Goal: Task Accomplishment & Management: Use online tool/utility

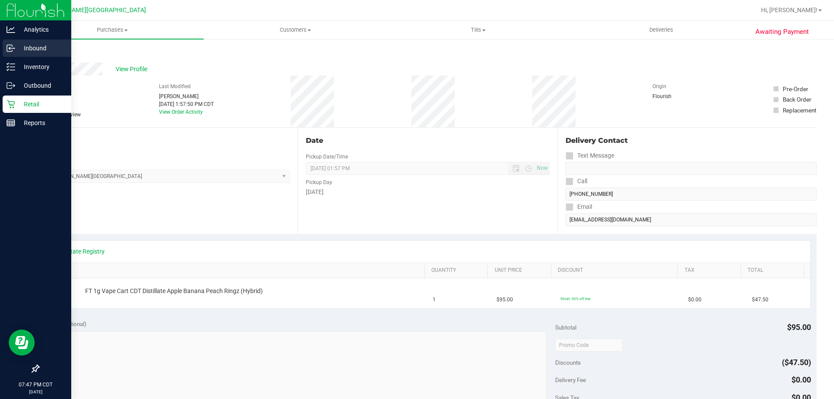
click at [18, 56] on div "Inbound" at bounding box center [37, 48] width 69 height 17
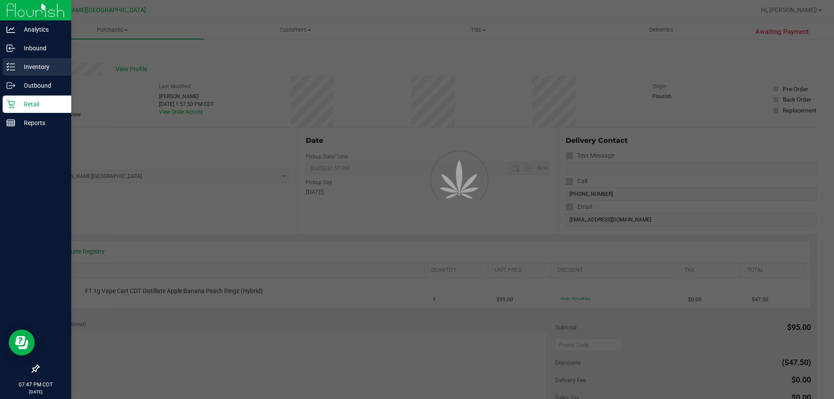
click at [17, 62] on p "Inventory" at bounding box center [41, 67] width 52 height 10
click at [16, 62] on p "Inventory" at bounding box center [41, 67] width 52 height 10
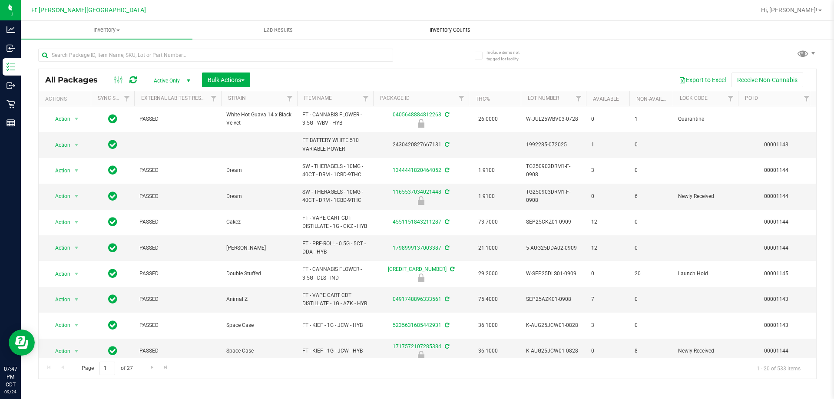
click at [457, 30] on span "Inventory Counts" at bounding box center [450, 30] width 64 height 8
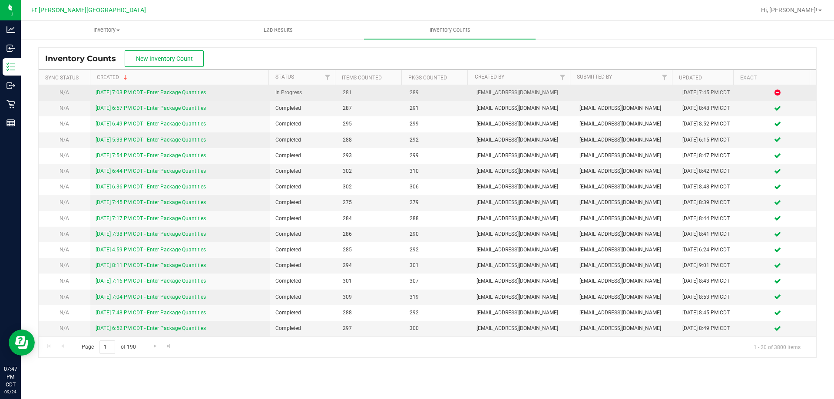
click at [172, 91] on link "[DATE] 7:03 PM CDT - Enter Package Quantities" at bounding box center [151, 92] width 110 height 6
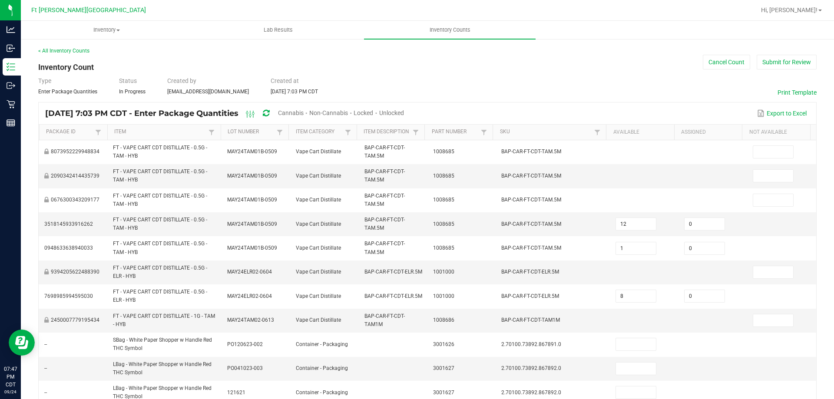
click at [404, 113] on span "Unlocked" at bounding box center [391, 112] width 25 height 7
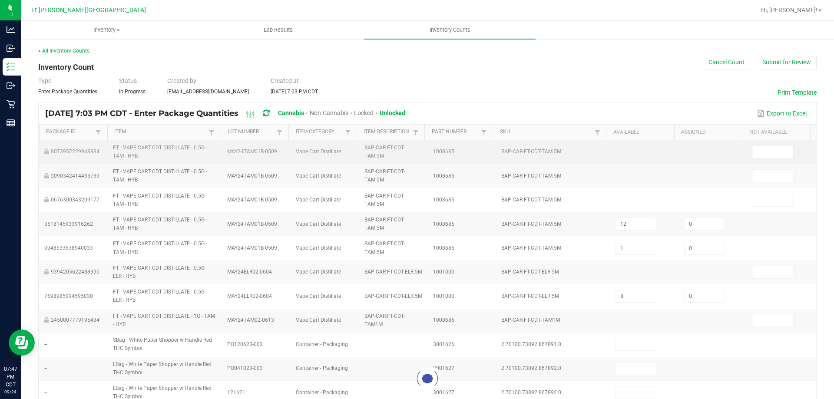
type input "11"
type input "2"
type input "1"
type input "4"
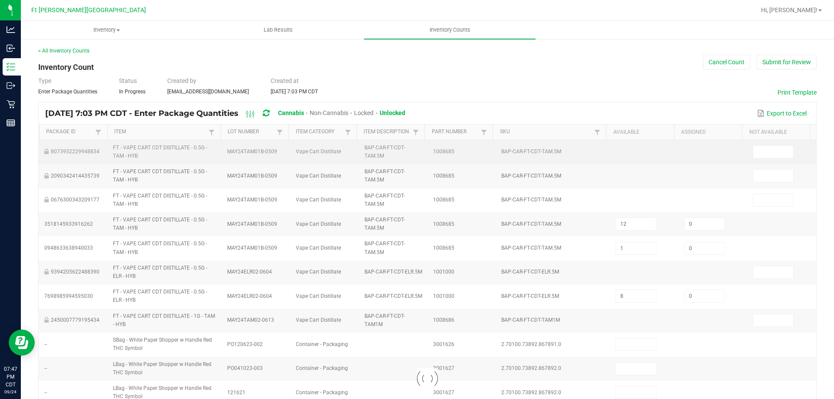
type input "1"
type input "23"
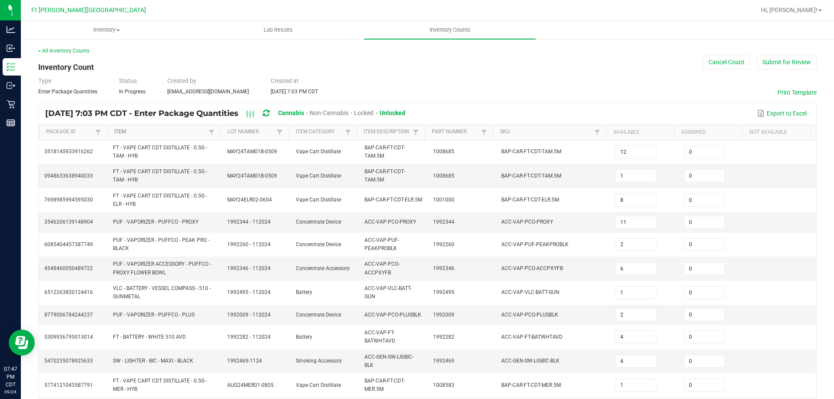
click at [156, 134] on link "Item" at bounding box center [160, 132] width 92 height 7
type input "9"
type input "20"
type input "2"
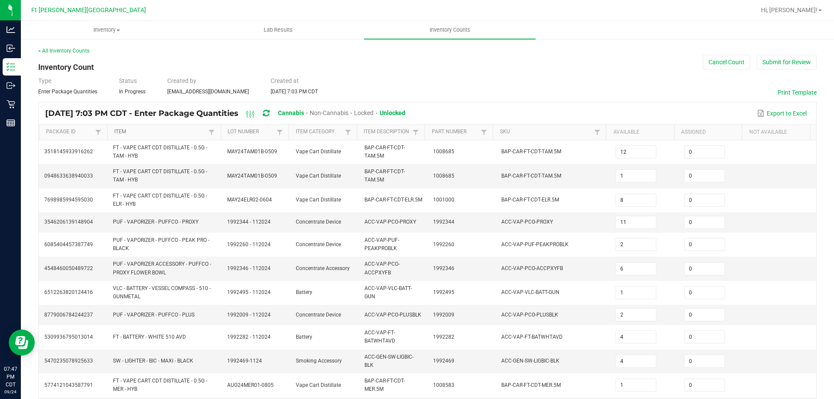
type input "7"
type input "1"
type input "4"
type input "3"
type input "11"
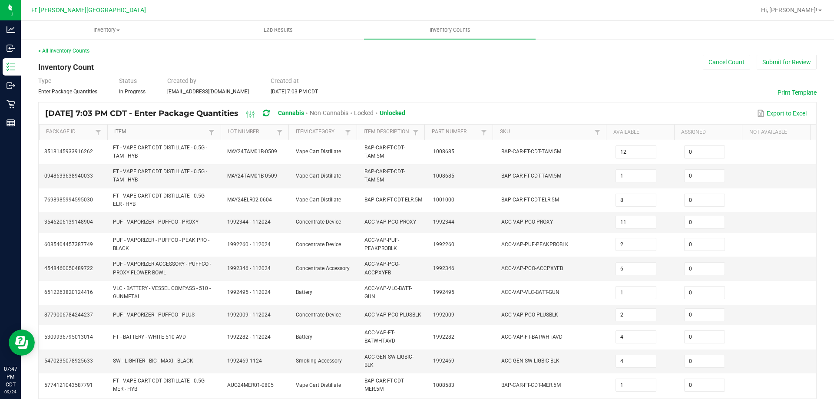
type input "7"
type input "11"
type input "13"
type input "20"
type input "1"
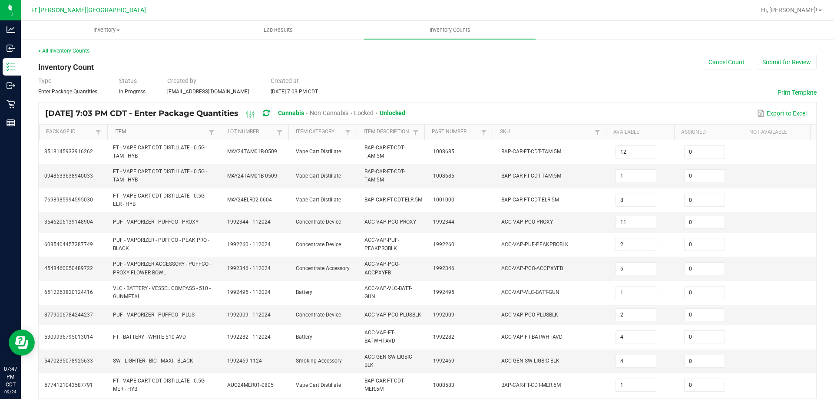
type input "14"
type input "18"
type input "7"
type input "3"
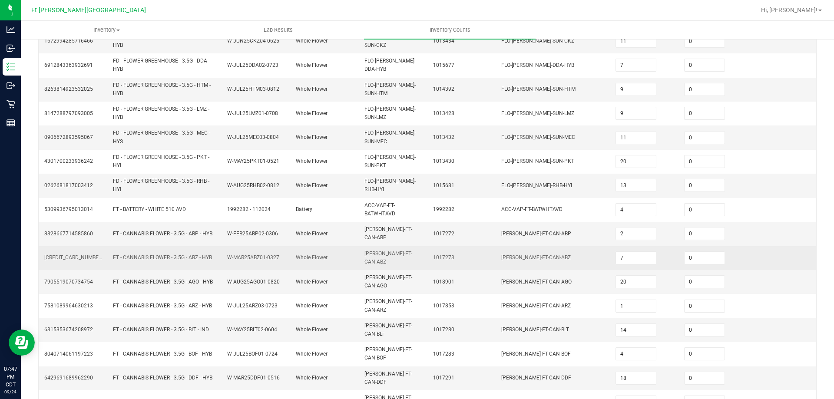
scroll to position [210, 0]
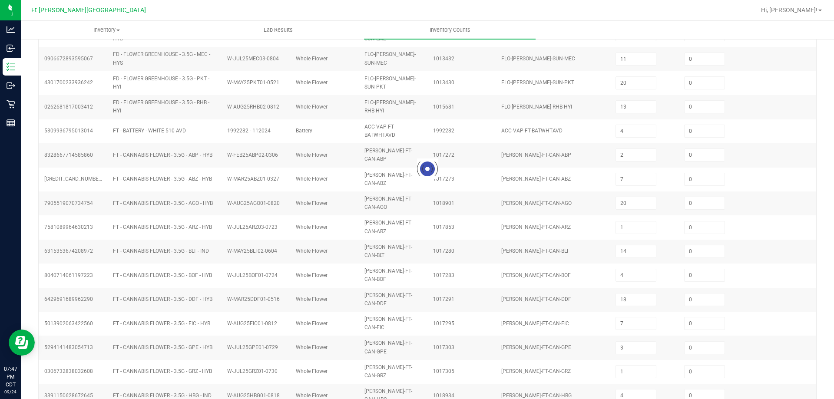
type input "5"
type input "16"
type input "2"
type input "20"
type input "1"
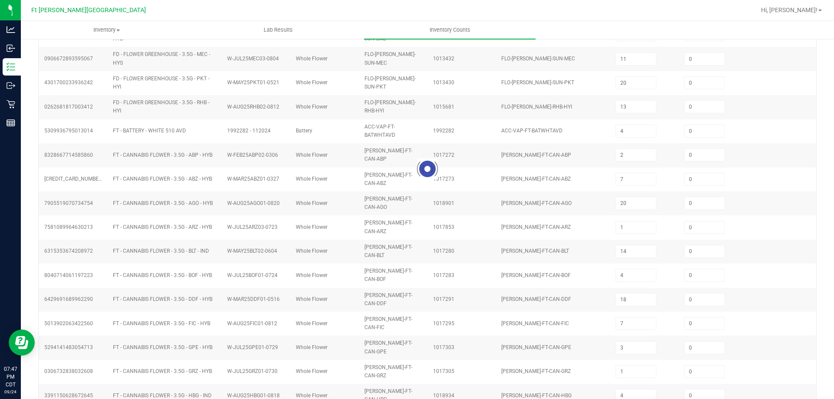
type input "2"
type input "4"
type input "15"
type input "5"
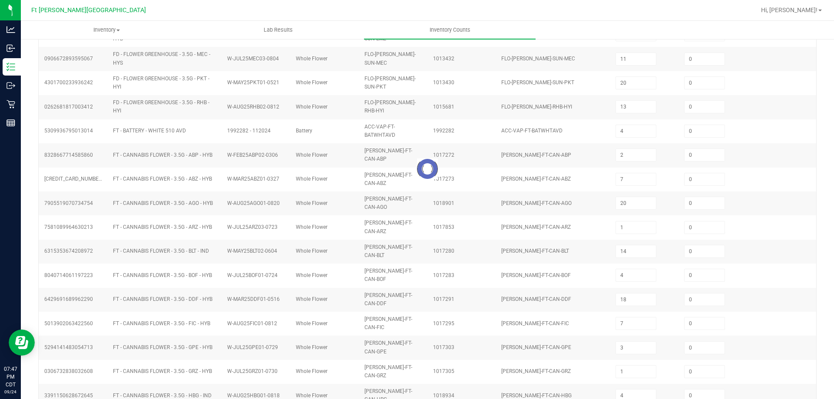
type input "1"
type input "15"
type input "17"
type input "9"
type input "11"
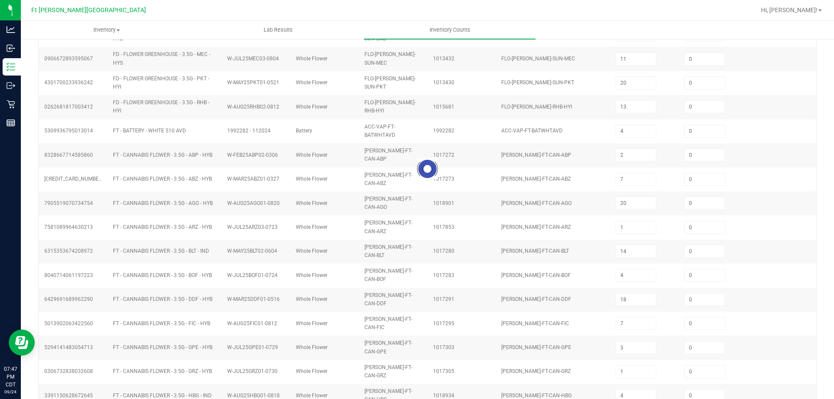
type input "16"
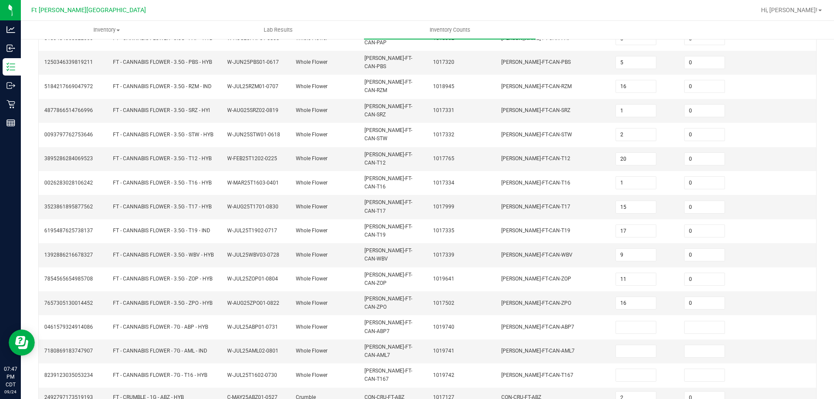
scroll to position [180, 0]
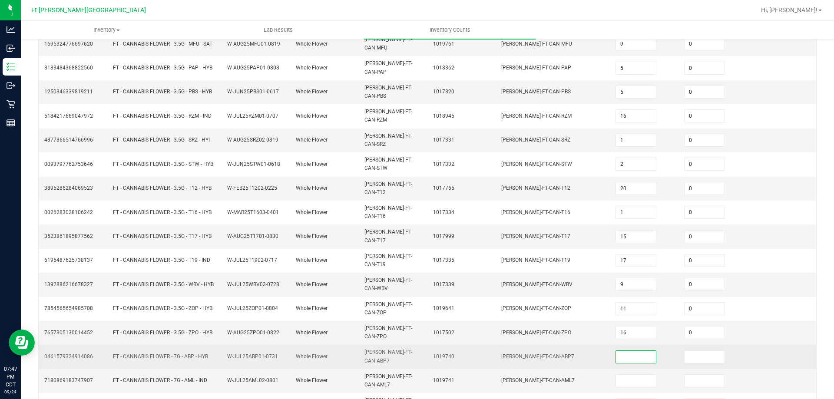
click at [634, 351] on input at bounding box center [636, 357] width 40 height 12
type input "11"
type input "0"
type input "16"
type input "0"
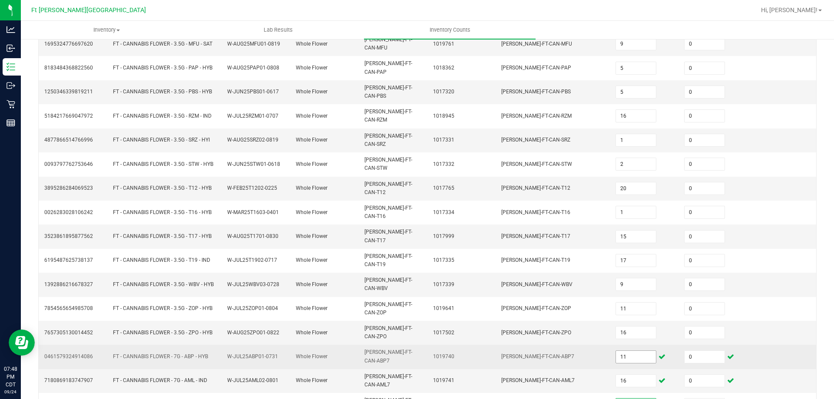
type input "2"
type input "0"
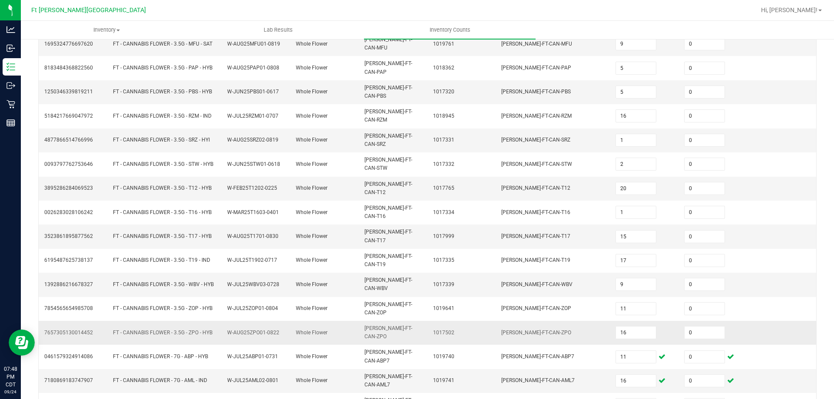
click at [561, 321] on td "[PERSON_NAME]-FT-CAN-ZPO" at bounding box center [553, 333] width 114 height 24
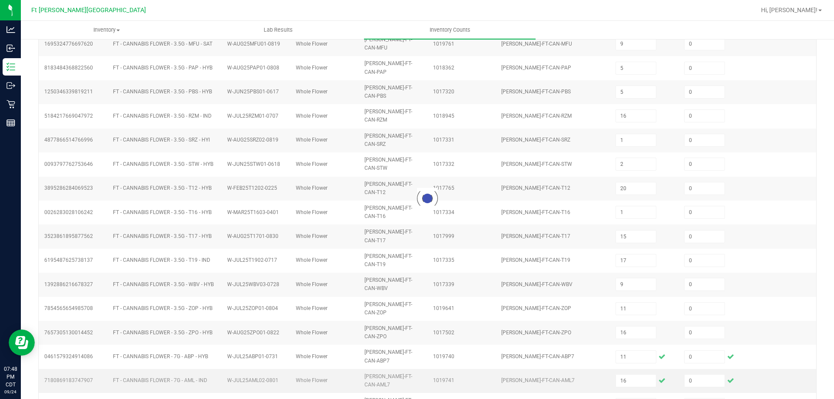
type input "9"
type input "20"
type input "4"
type input "2"
type input "7"
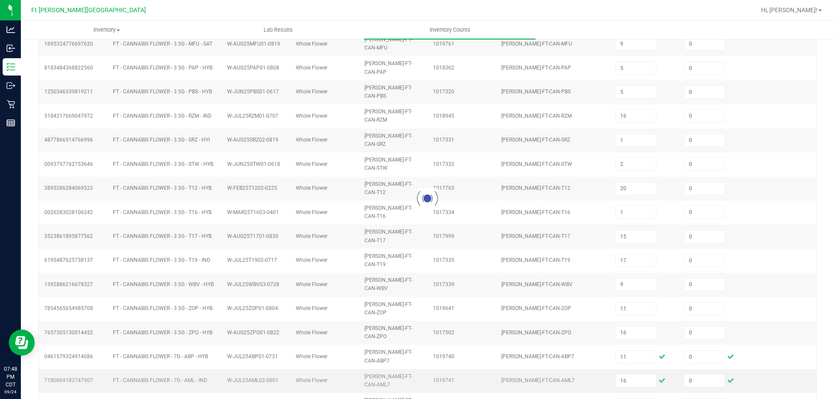
type input "1"
type input "4"
type input "3"
type input "11"
type input "7"
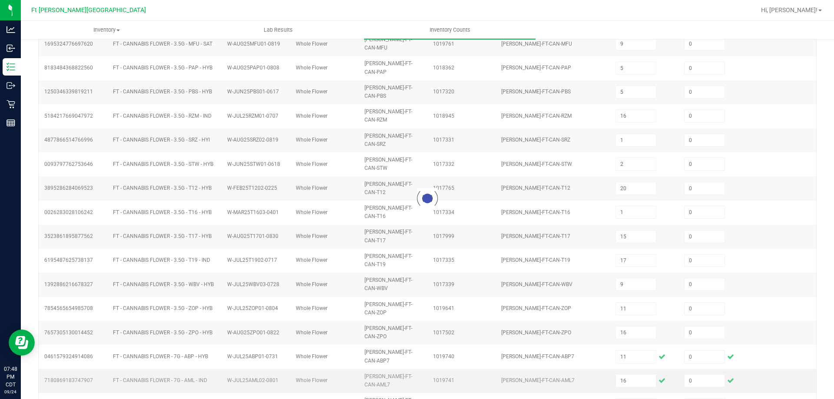
type input "11"
type input "13"
type input "20"
type input "1"
type input "14"
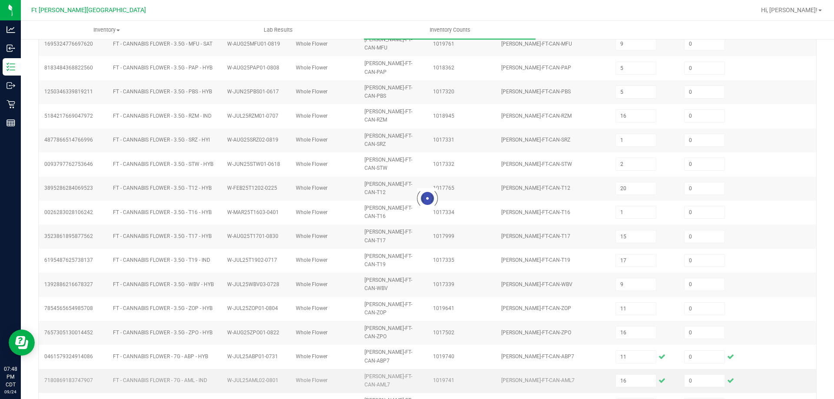
type input "4"
type input "18"
type input "7"
type input "3"
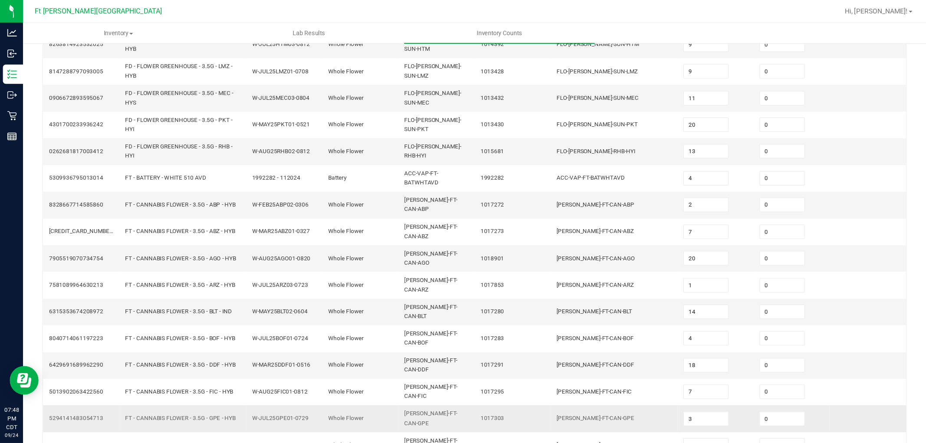
scroll to position [138, 0]
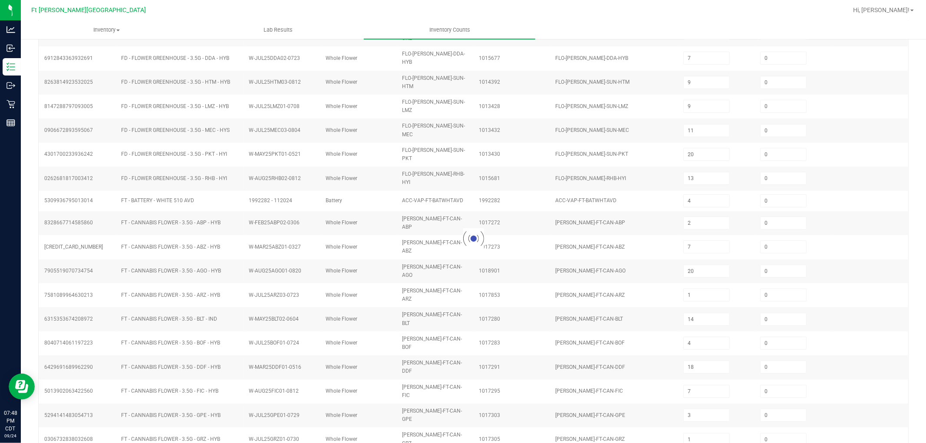
type input "5"
type input "16"
type input "2"
type input "20"
type input "1"
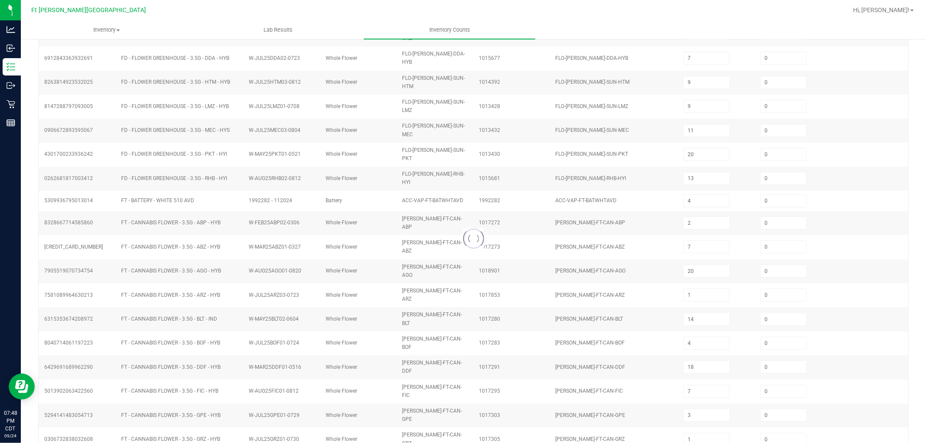
type input "2"
type input "4"
type input "15"
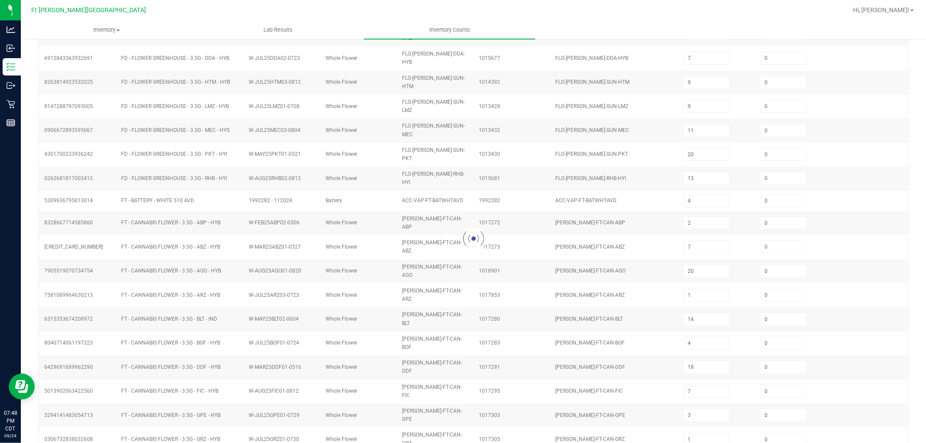
type input "5"
type input "1"
type input "15"
type input "17"
type input "9"
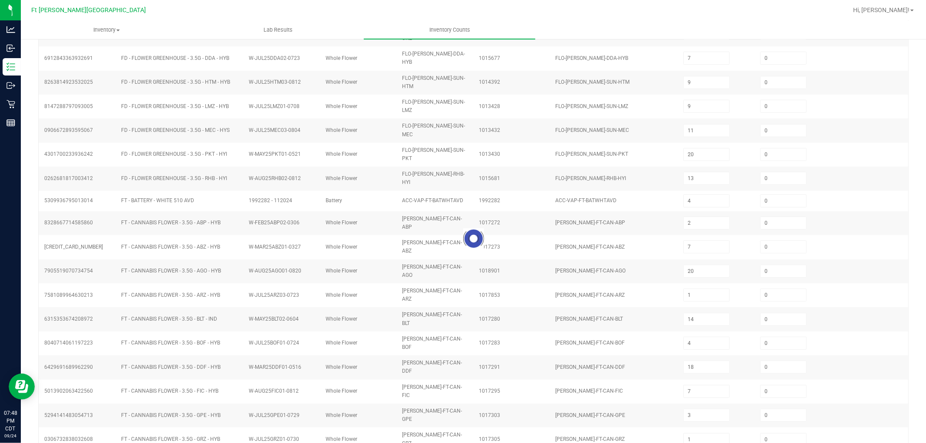
type input "11"
type input "16"
type input "11"
type input "16"
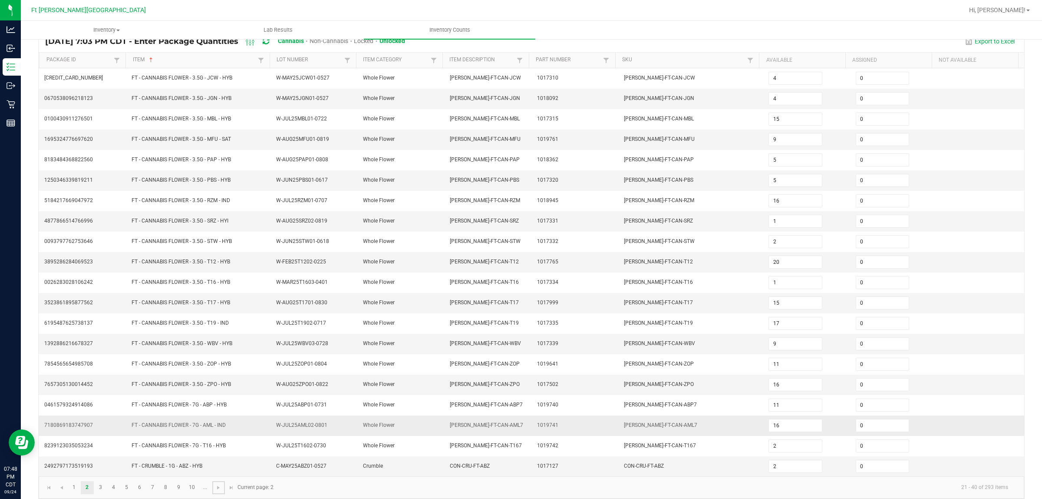
scroll to position [87, 0]
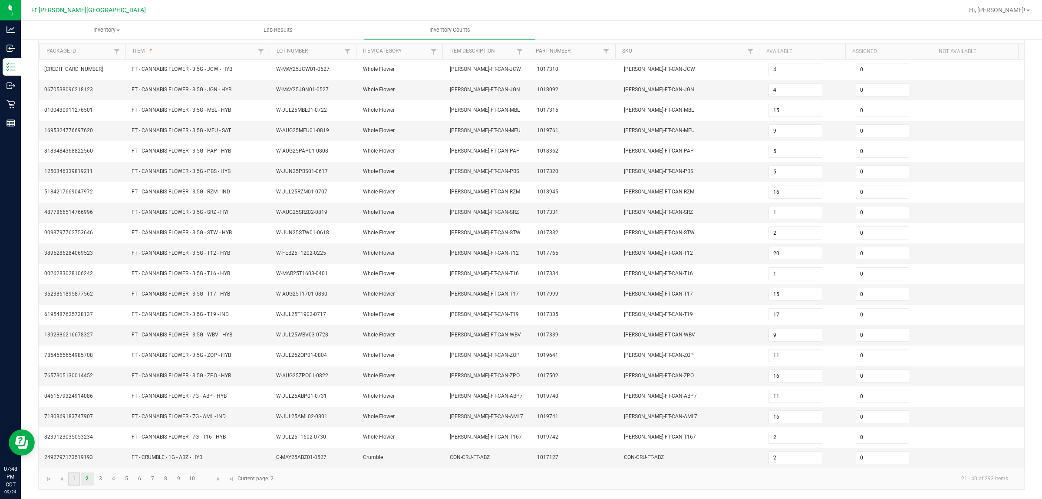
drag, startPoint x: 76, startPoint y: 476, endPoint x: 129, endPoint y: 484, distance: 53.2
click at [76, 399] on link "1" at bounding box center [74, 478] width 13 height 13
type input "9"
type input "20"
type input "4"
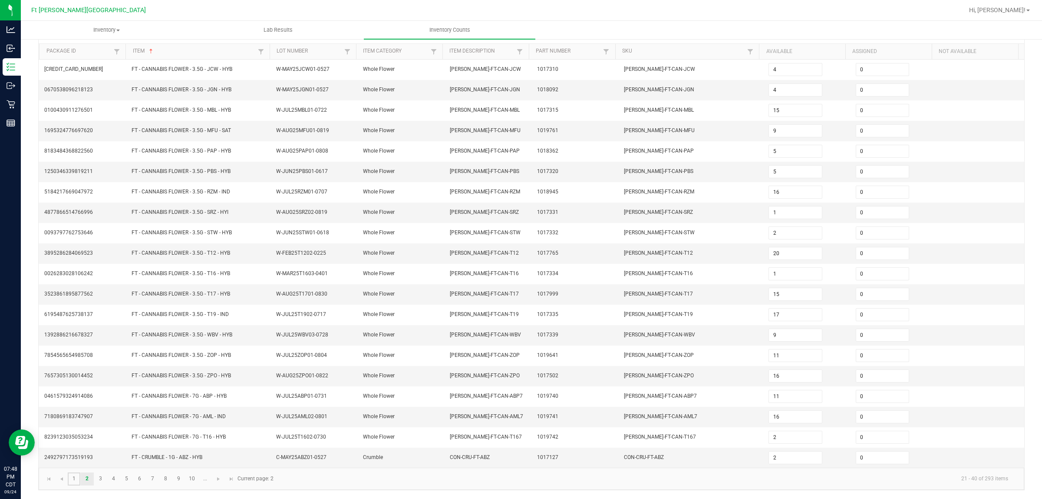
type input "2"
type input "7"
type input "1"
type input "4"
type input "3"
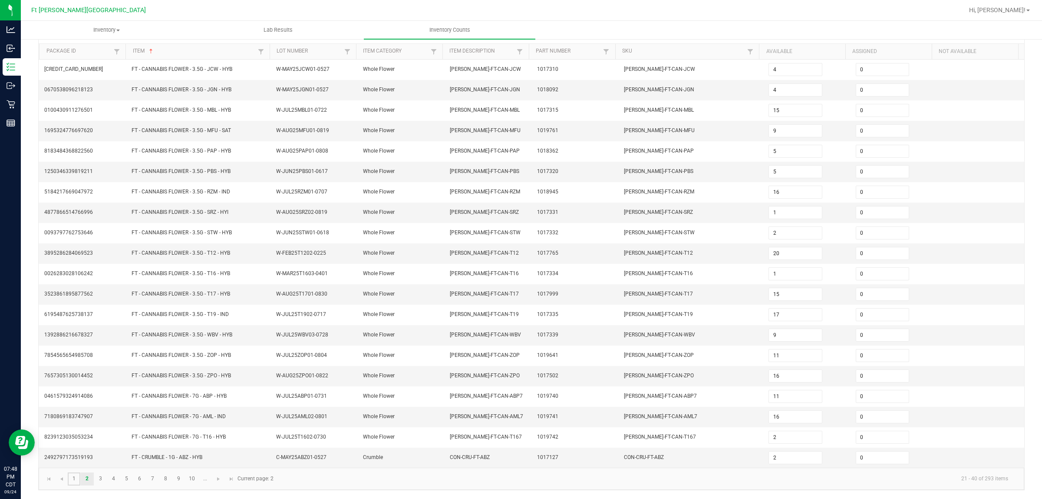
type input "11"
type input "7"
type input "11"
type input "13"
type input "20"
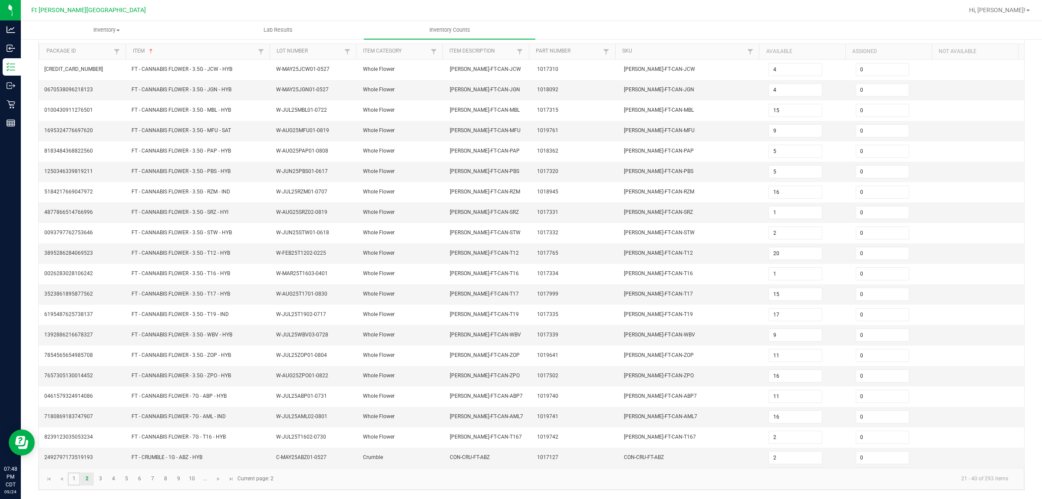
type input "1"
type input "14"
type input "4"
type input "18"
type input "7"
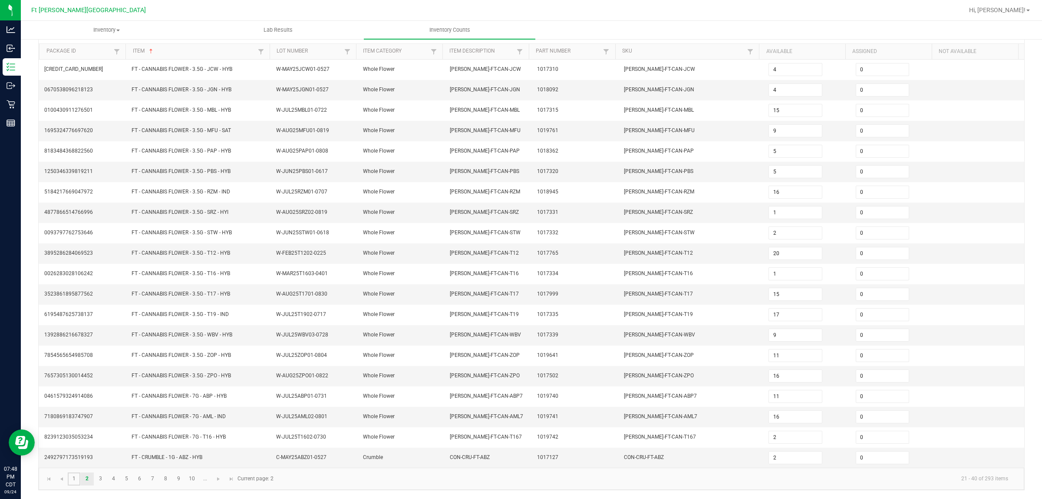
type input "3"
click at [218, 399] on span "Go to the next page" at bounding box center [218, 478] width 7 height 7
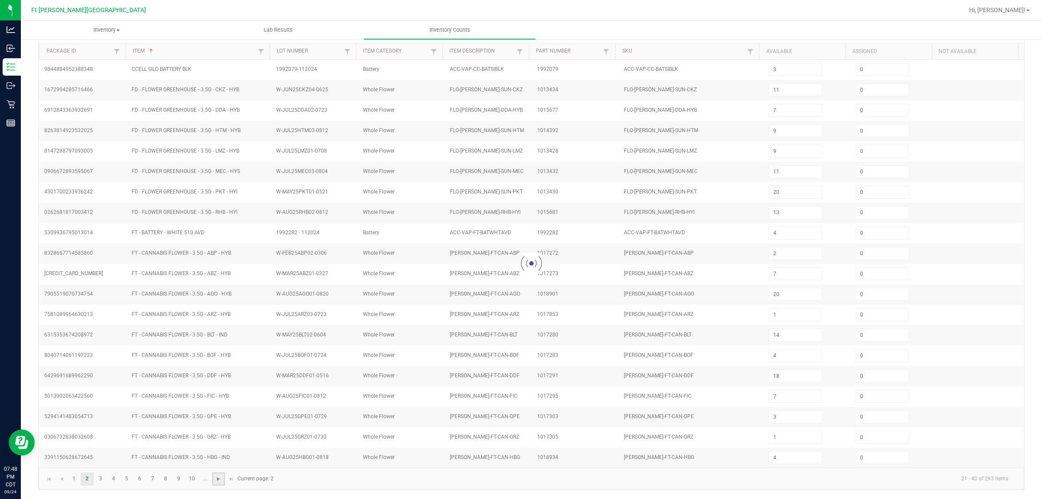
type input "5"
type input "16"
type input "2"
type input "20"
type input "1"
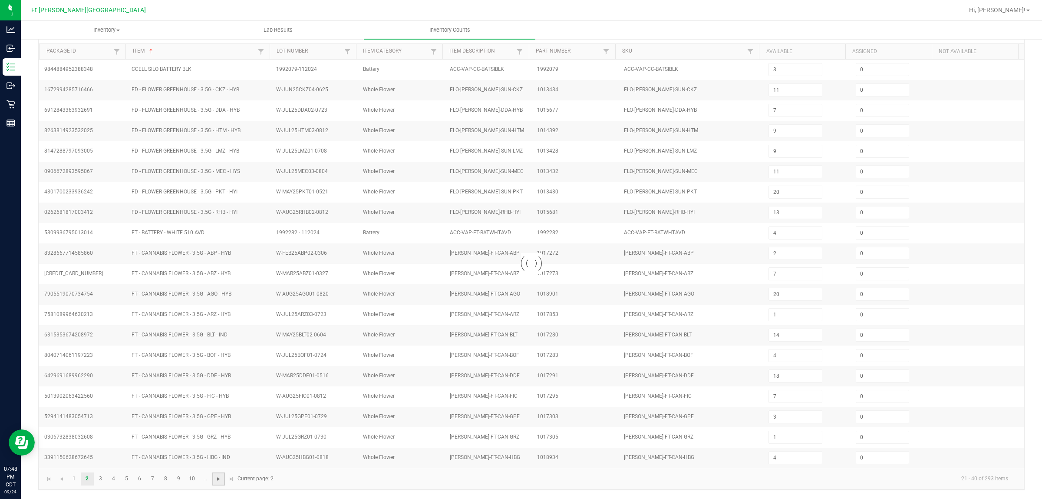
type input "2"
type input "4"
type input "15"
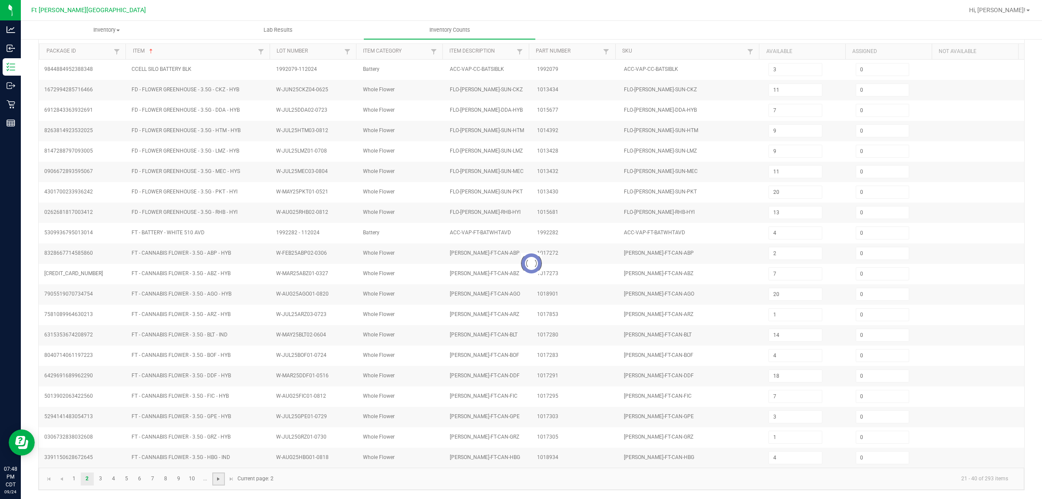
type input "5"
type input "1"
type input "15"
type input "17"
type input "9"
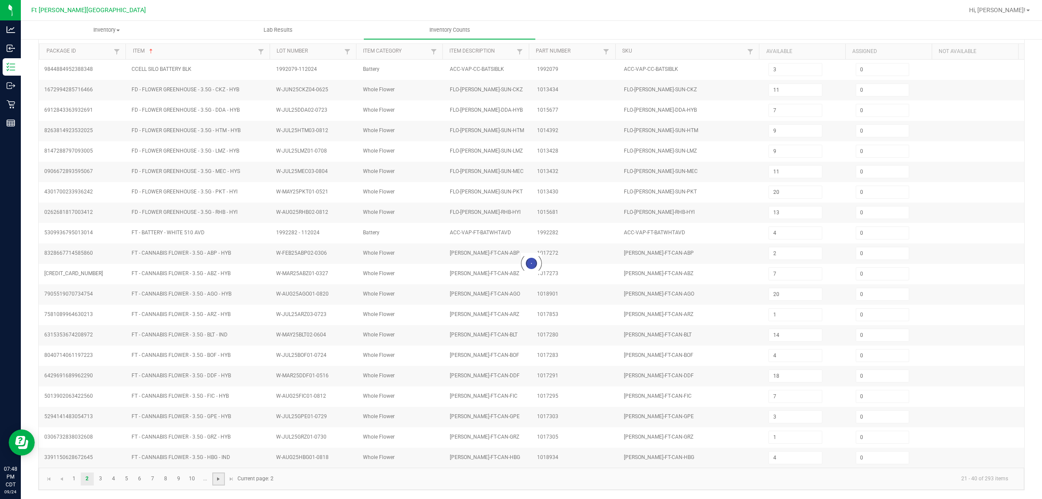
type input "11"
type input "16"
type input "11"
type input "16"
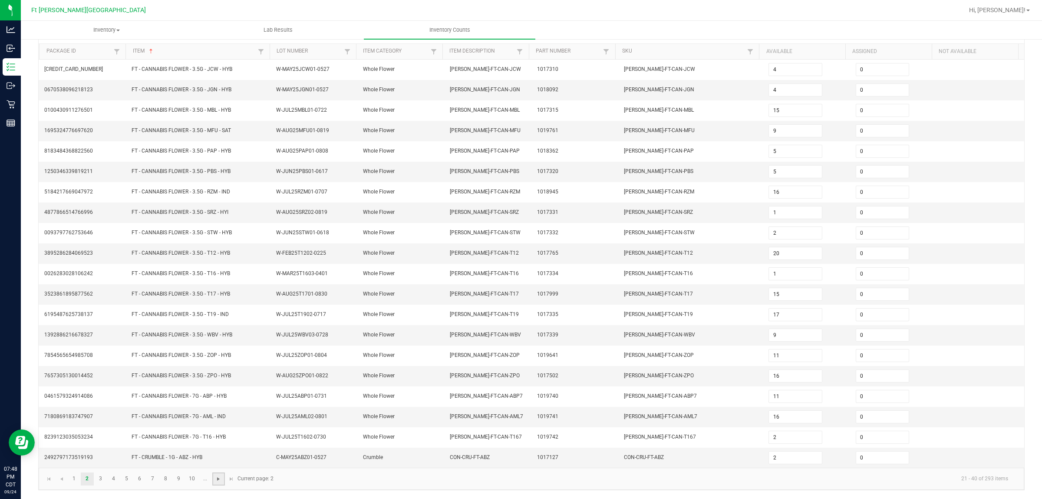
click at [218, 399] on span "Go to the next page" at bounding box center [218, 478] width 7 height 7
type input "6"
type input "3"
type input "4"
type input "3"
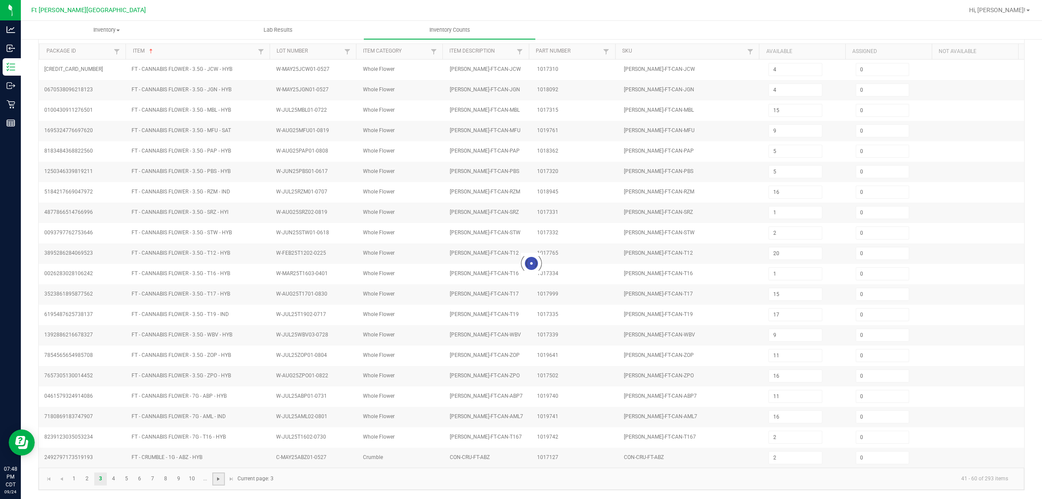
type input "10"
type input "3"
type input "8"
type input "3"
type input "2"
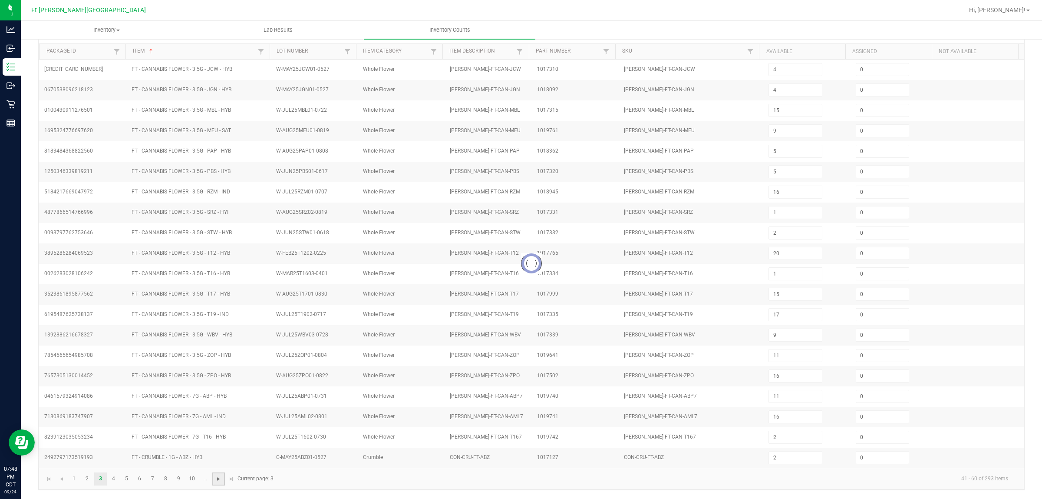
type input "2"
type input "3"
type input "11"
type input "2"
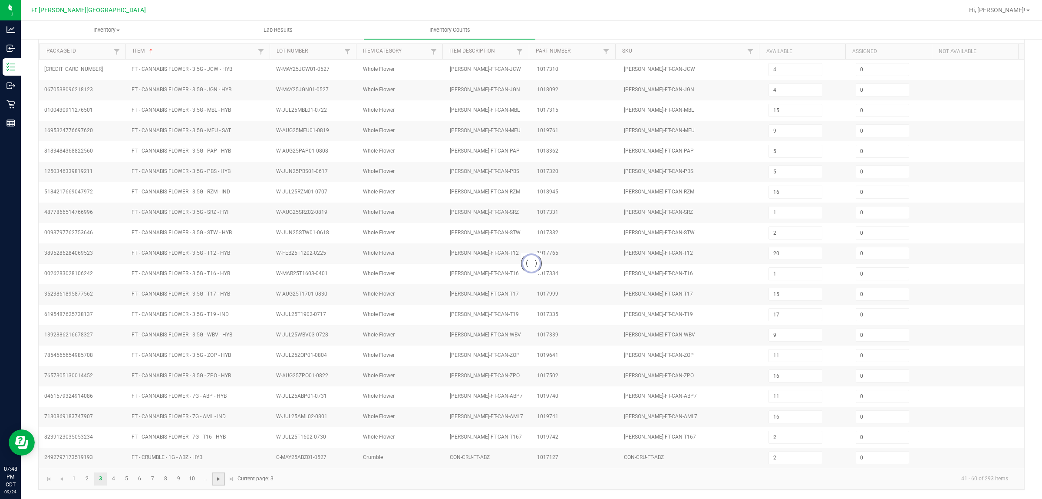
type input "8"
type input "10"
type input "5"
type input "3"
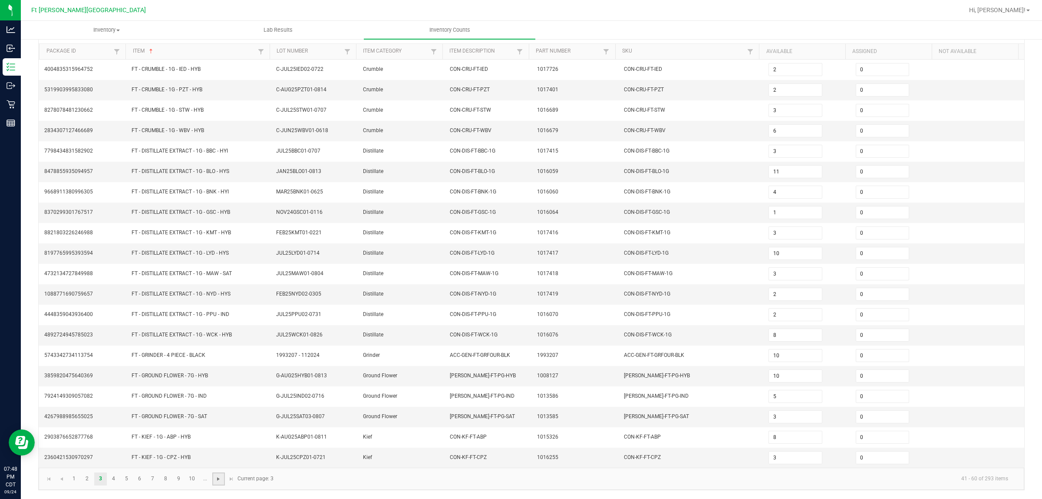
click at [217, 399] on span "Go to the next page" at bounding box center [218, 478] width 7 height 7
type input "3"
type input "7"
type input "17"
type input "13"
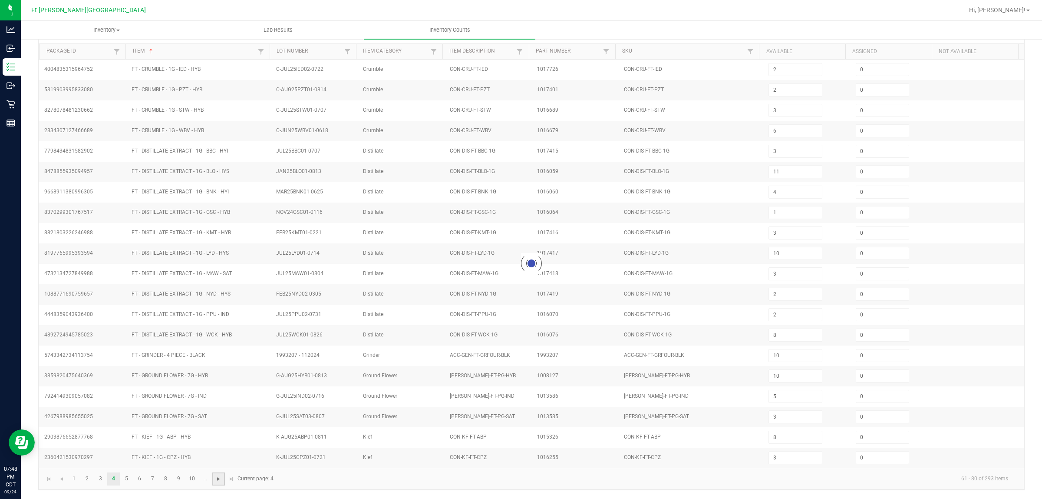
type input "8"
type input "13"
type input "7"
type input "24"
type input "4"
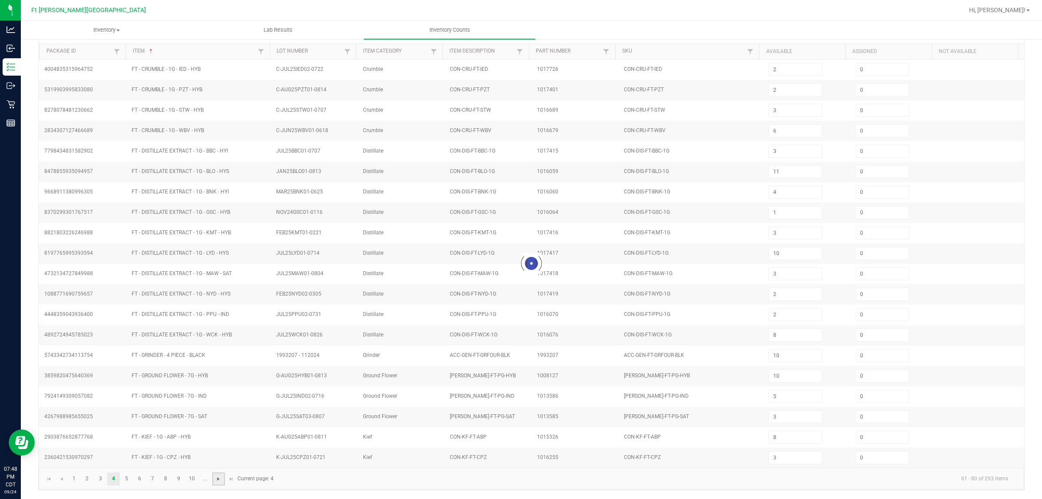
type input "6"
type input "4"
type input "7"
type input "15"
type input "10"
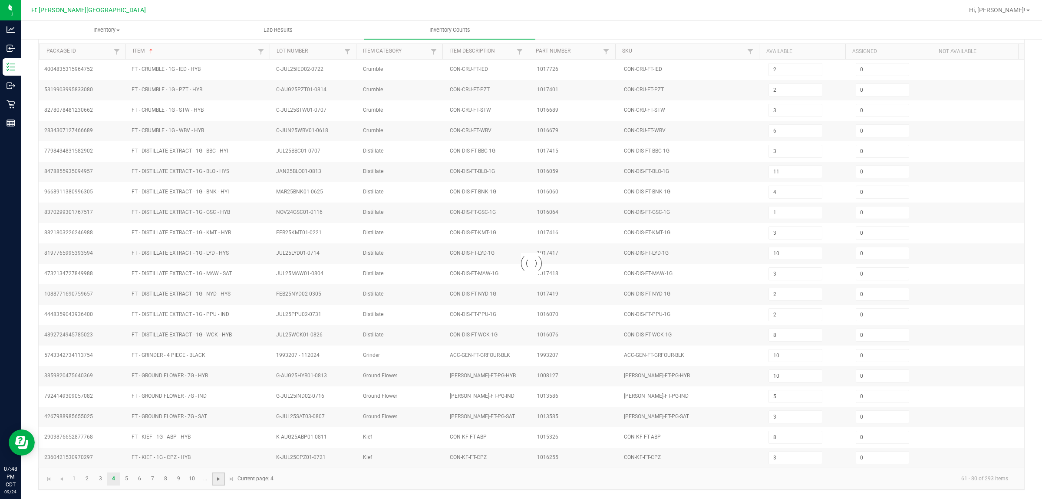
type input "23"
type input "25"
type input "21"
type input "11"
type input "19"
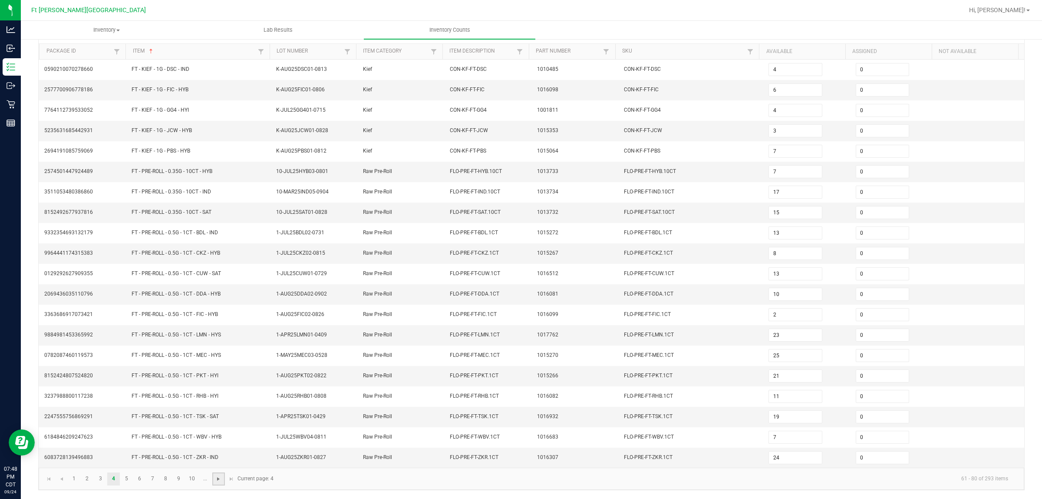
click at [217, 399] on span "Go to the next page" at bounding box center [218, 478] width 7 height 7
type input "9"
type input "12"
type input "10"
type input "2"
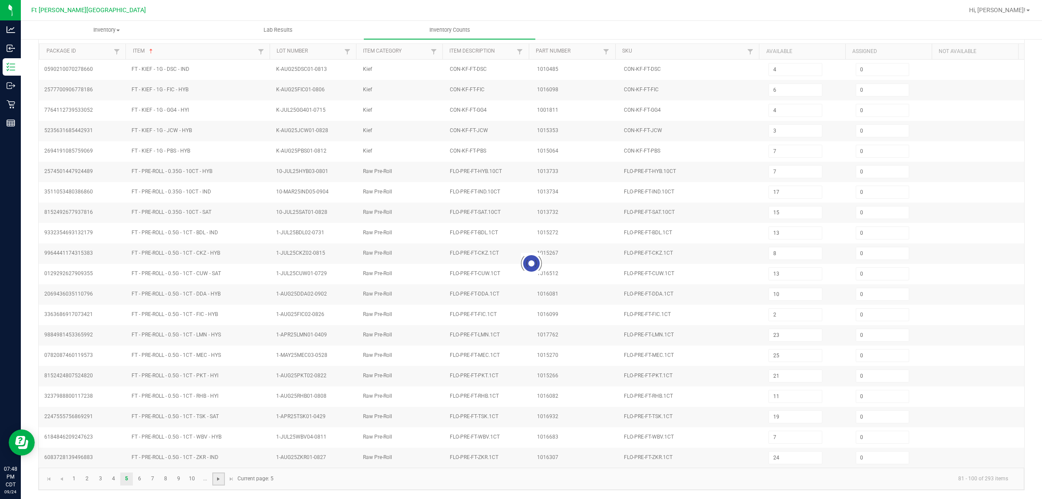
type input "6"
type input "1"
type input "18"
type input "22"
type input "5"
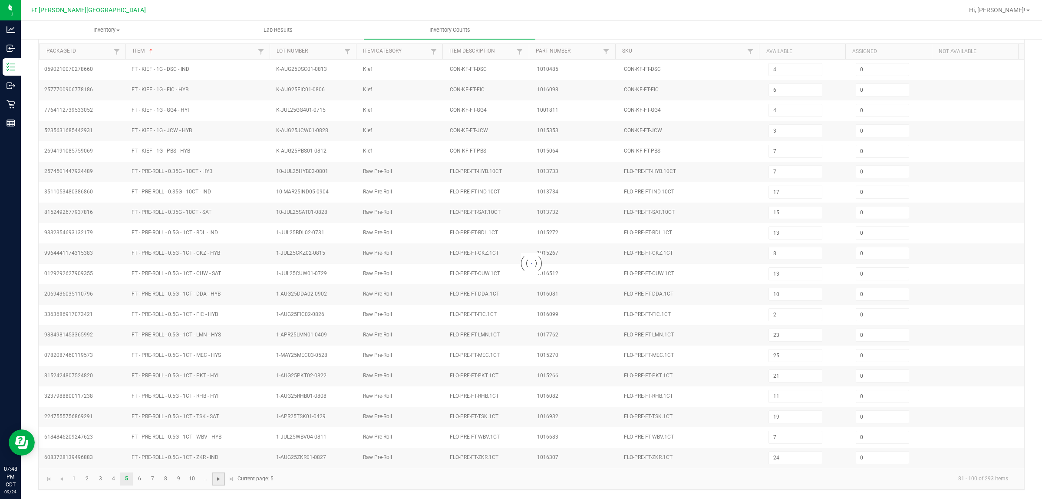
type input "7"
type input "3"
type input "8"
type input "12"
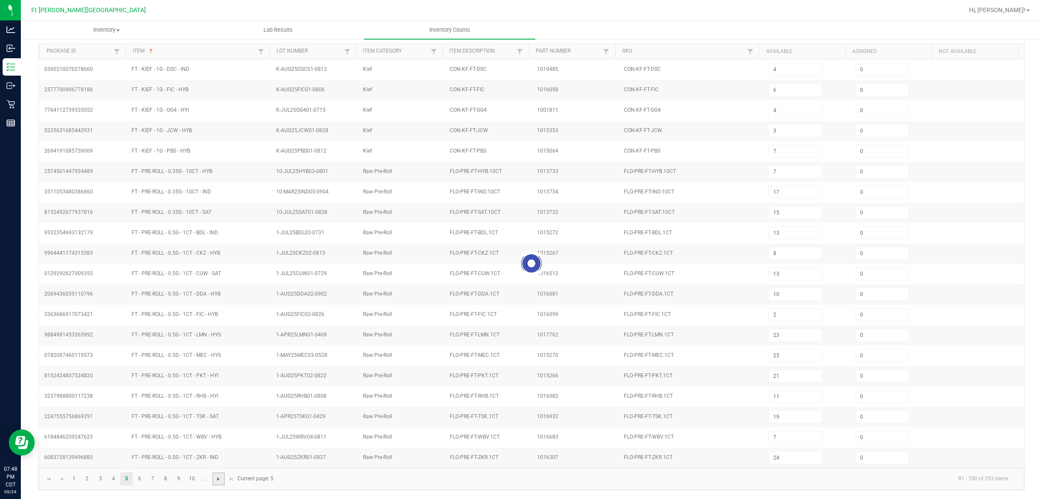
type input "9"
type input "23"
type input "22"
type input "5"
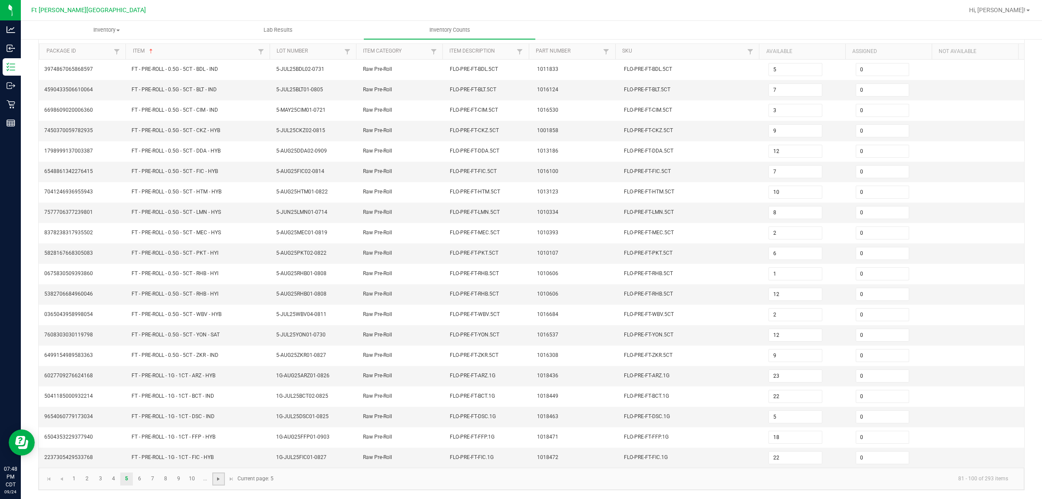
click at [217, 399] on span "Go to the next page" at bounding box center [218, 478] width 7 height 7
type input "7"
type input "4"
type input "3"
type input "7"
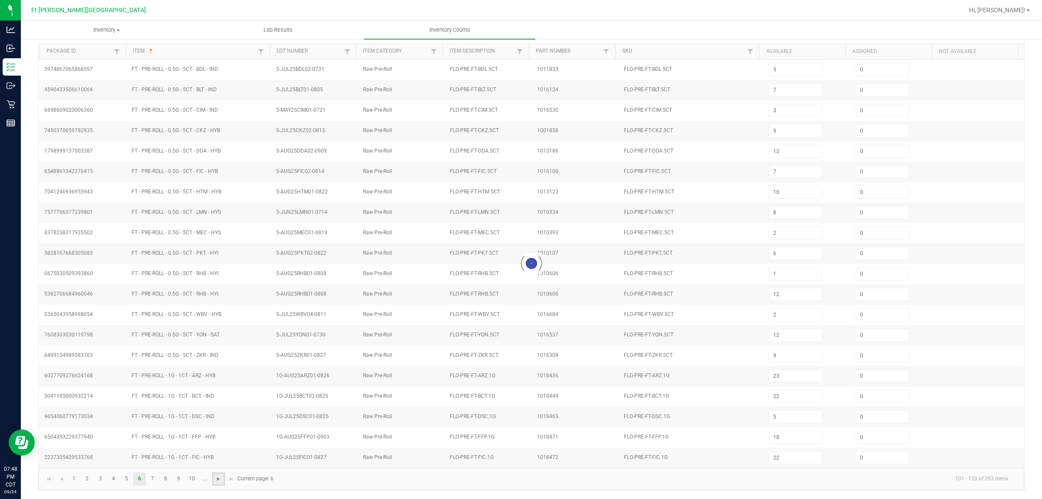
type input "7"
type input "6"
type input "17"
type input "24"
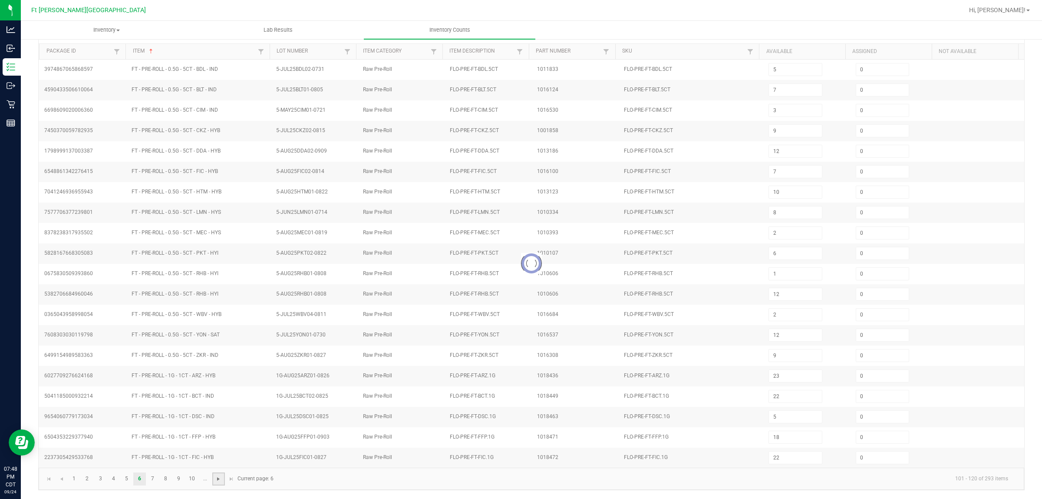
type input "1"
type input "4"
type input "3"
type input "6"
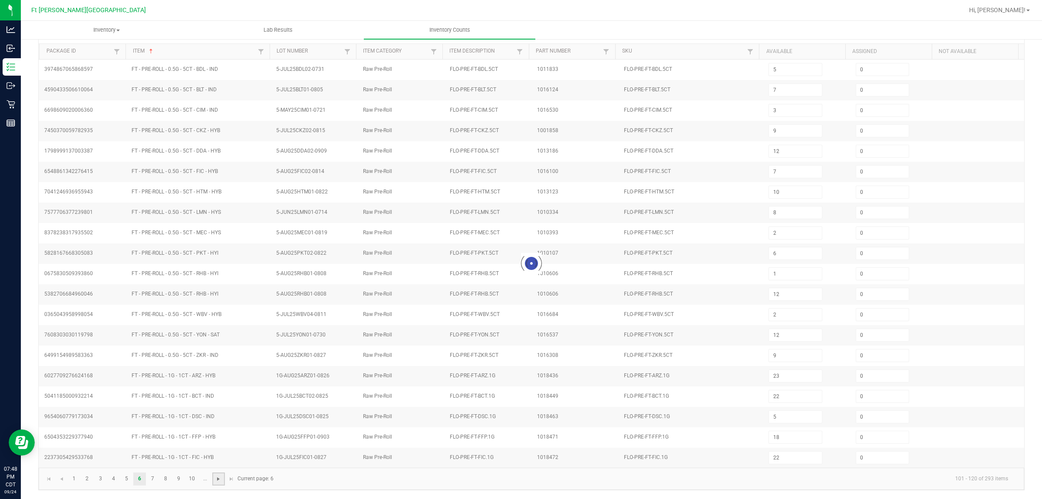
type input "5"
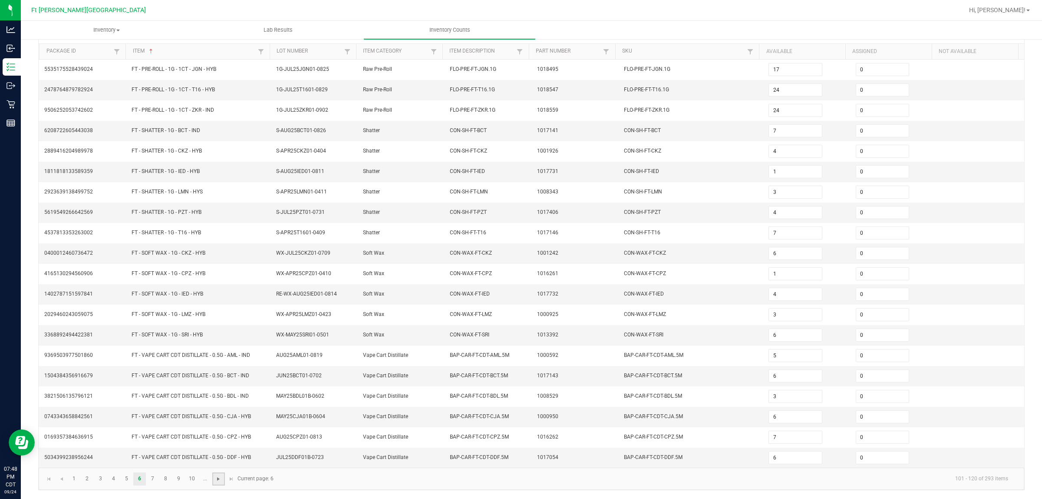
click at [217, 399] on span "Go to the next page" at bounding box center [218, 478] width 7 height 7
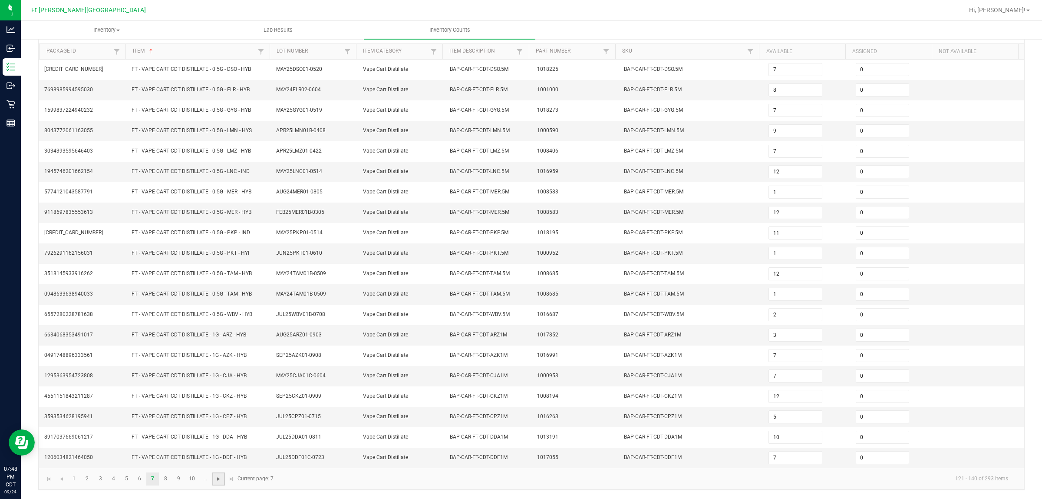
click at [217, 399] on span "Go to the next page" at bounding box center [218, 478] width 7 height 7
click at [216, 399] on span "Go to the next page" at bounding box center [218, 478] width 7 height 7
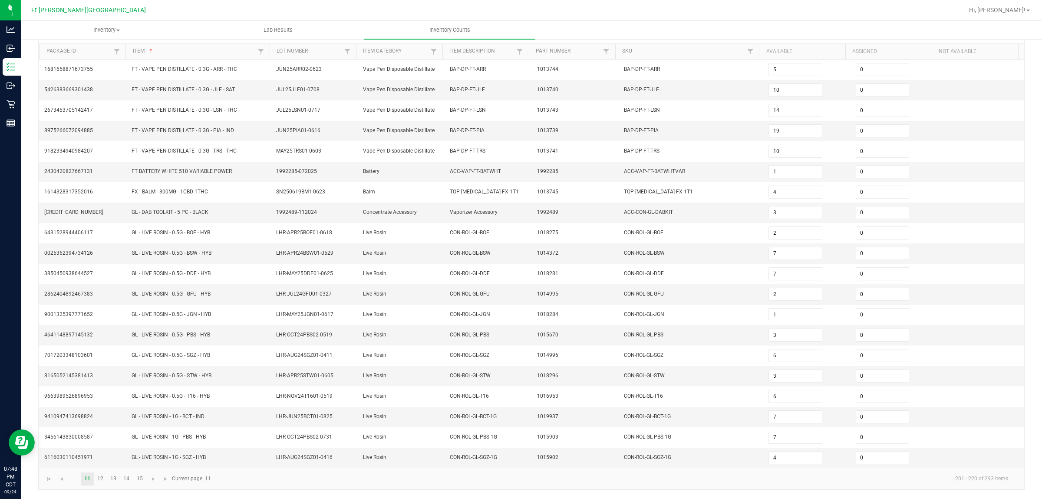
click at [216, 399] on kendo-pager-info "201 - 220 of 293 items" at bounding box center [615, 478] width 799 height 14
click at [152, 399] on span "Go to the next page" at bounding box center [153, 478] width 7 height 7
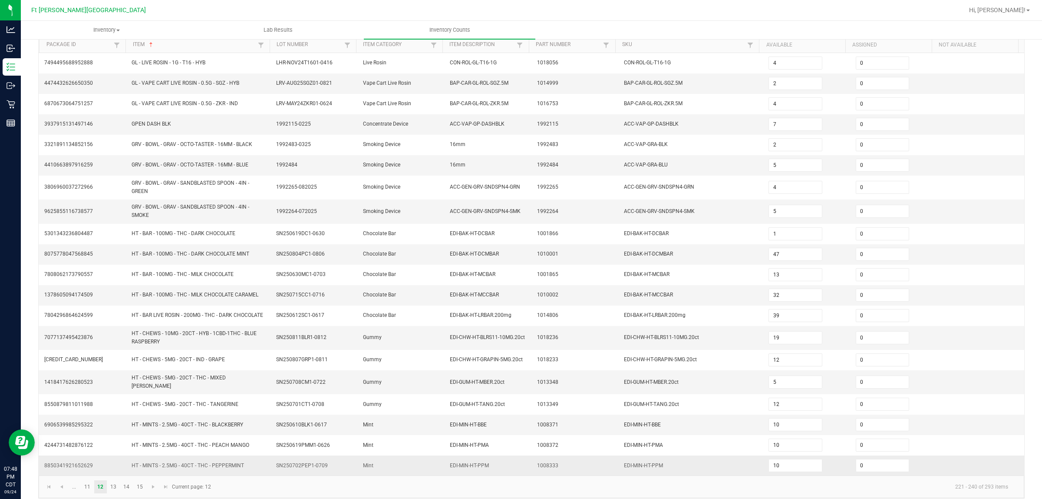
click at [152, 399] on td "HT - MINTS - 2.5MG - 40CT - THC - PEPPERMINT" at bounding box center [198, 465] width 145 height 20
click at [154, 399] on link at bounding box center [153, 486] width 13 height 13
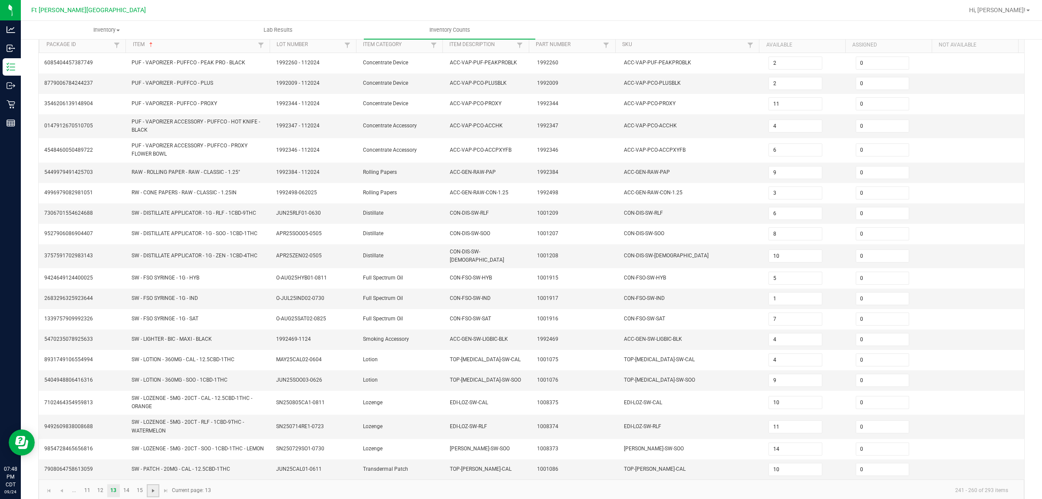
click at [150, 399] on span "Go to the next page" at bounding box center [153, 490] width 7 height 7
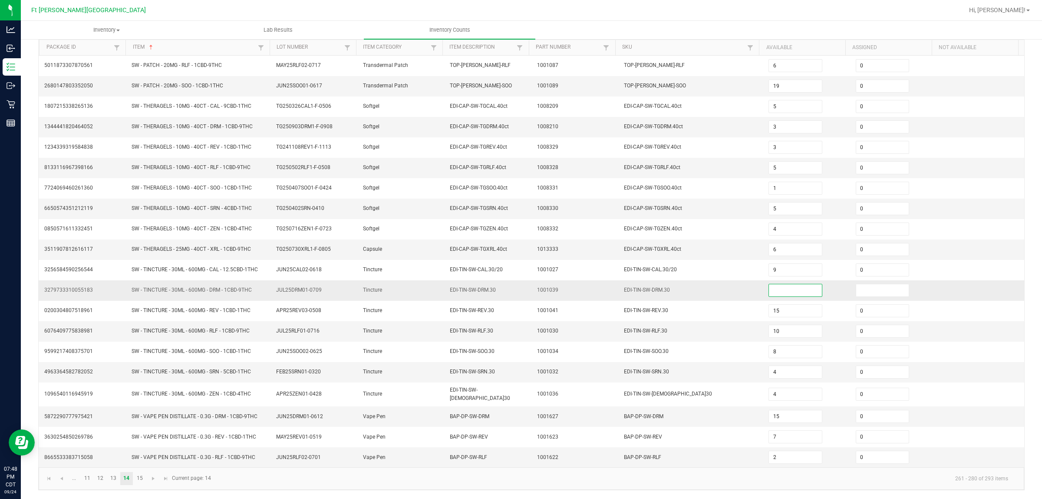
click at [788, 291] on input at bounding box center [795, 290] width 53 height 12
click at [833, 294] on input at bounding box center [882, 290] width 53 height 12
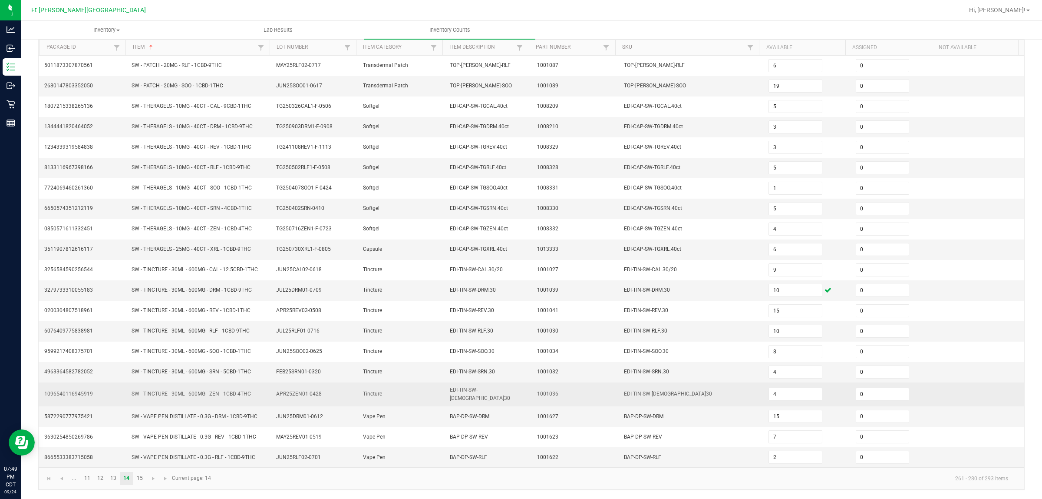
drag, startPoint x: 747, startPoint y: 300, endPoint x: 689, endPoint y: 385, distance: 102.7
click at [746, 302] on tbody "5011873307870561 SW - PATCH - 20MG - RLF - 1CBD-9THC MAY25RLF02-0717 Transderma…" at bounding box center [532, 261] width 986 height 411
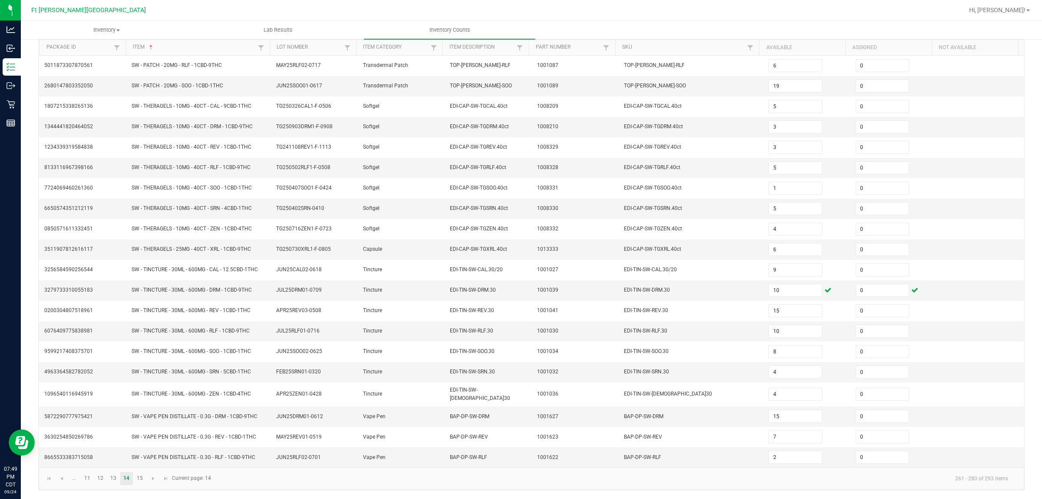
click at [174, 399] on kendo-pager "... 11 12 13 14 15 261 - 280 of 293 items Current page: 14" at bounding box center [532, 478] width 986 height 22
click at [155, 399] on span "Go to the next page" at bounding box center [153, 478] width 7 height 7
